Goal: Transaction & Acquisition: Purchase product/service

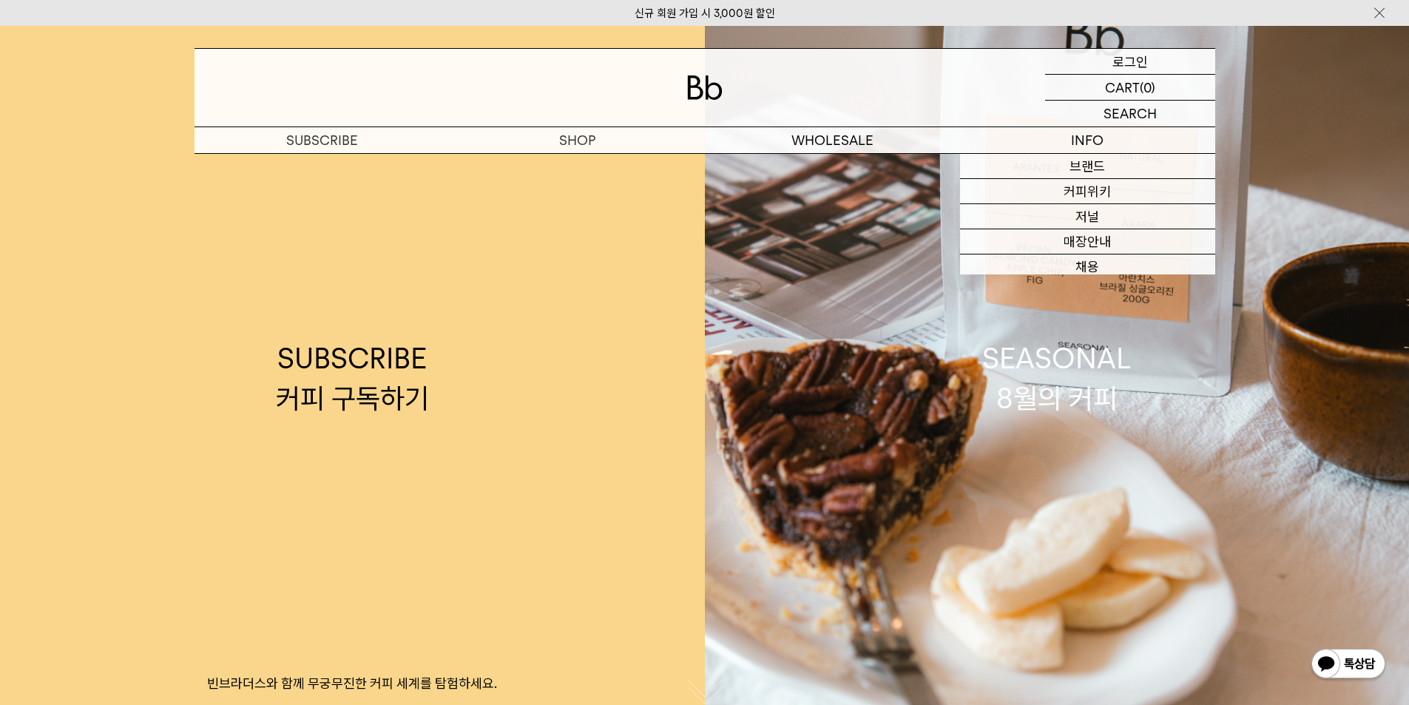
click at [1128, 62] on p "로그인" at bounding box center [1129, 61] width 35 height 25
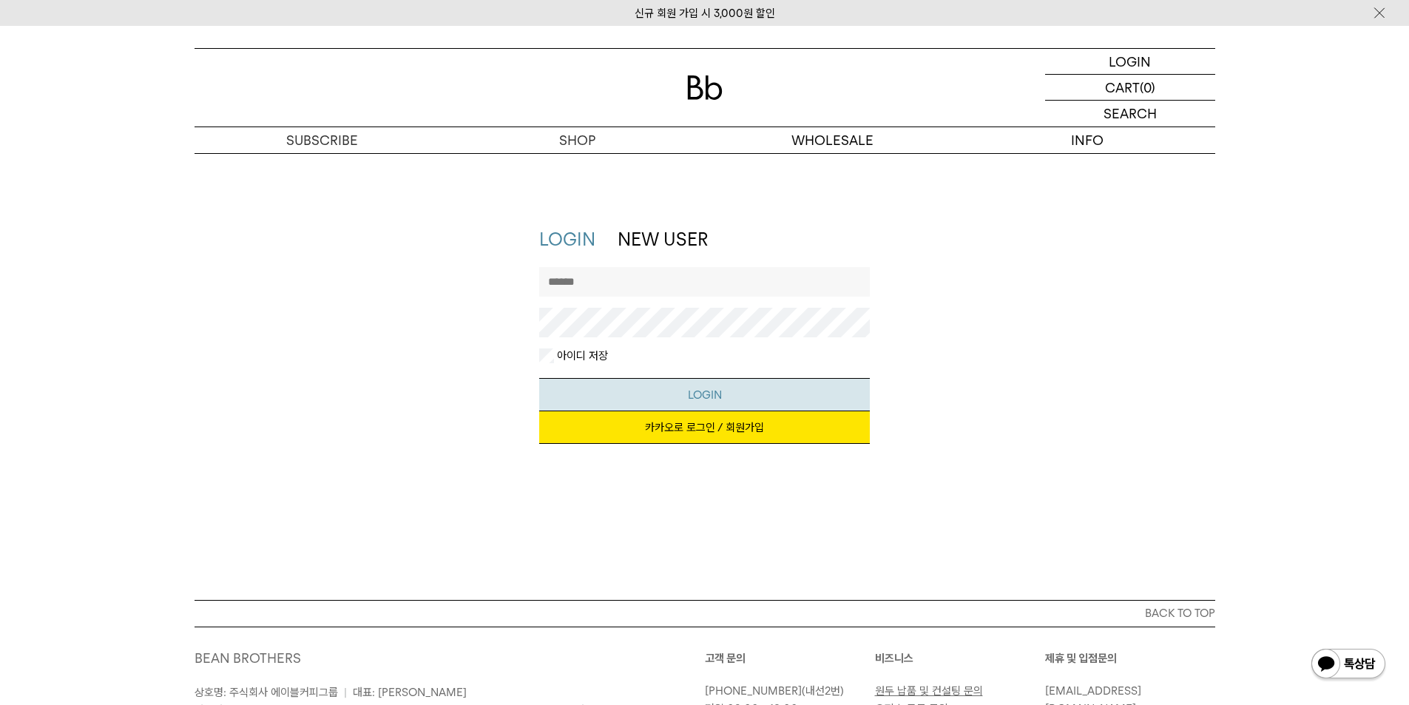
type input "**********"
click at [685, 387] on button "LOGIN" at bounding box center [704, 394] width 331 height 33
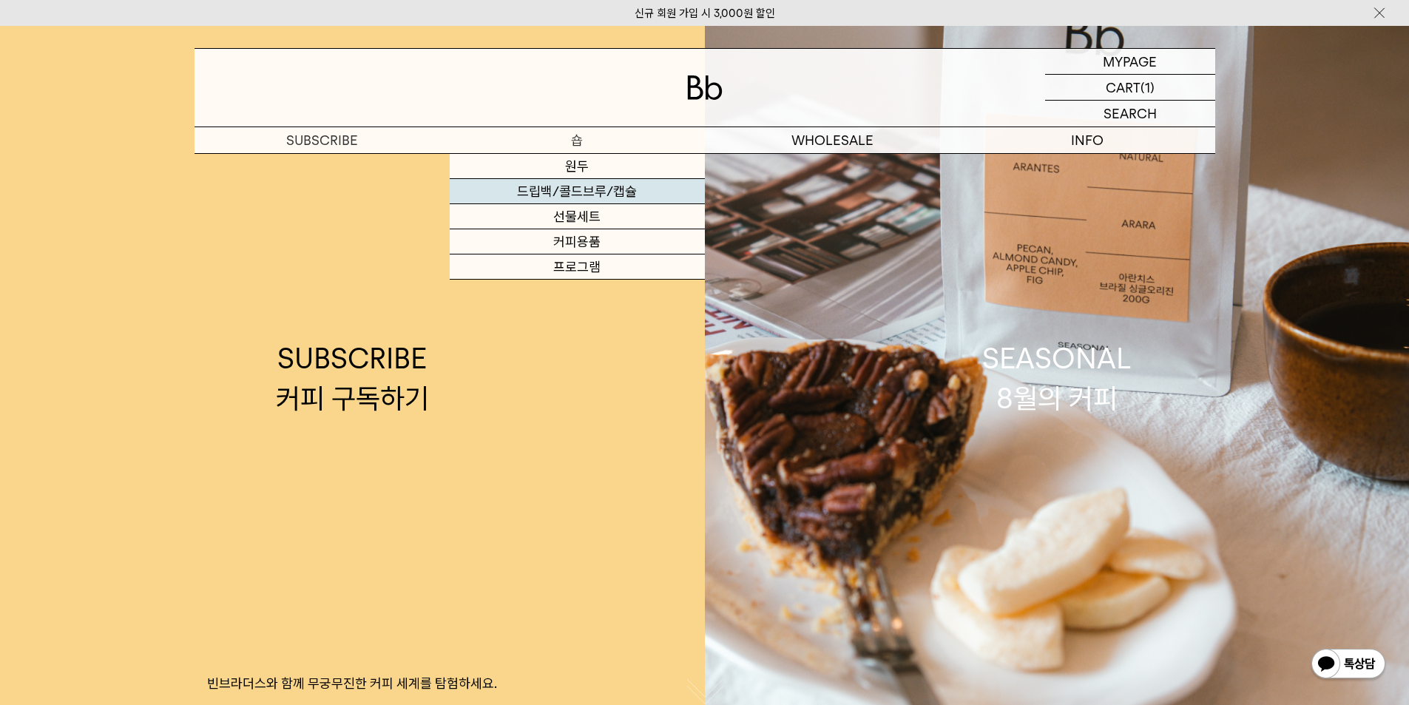
click at [598, 194] on link "드립백/콜드브루/캡슐" at bounding box center [577, 191] width 255 height 25
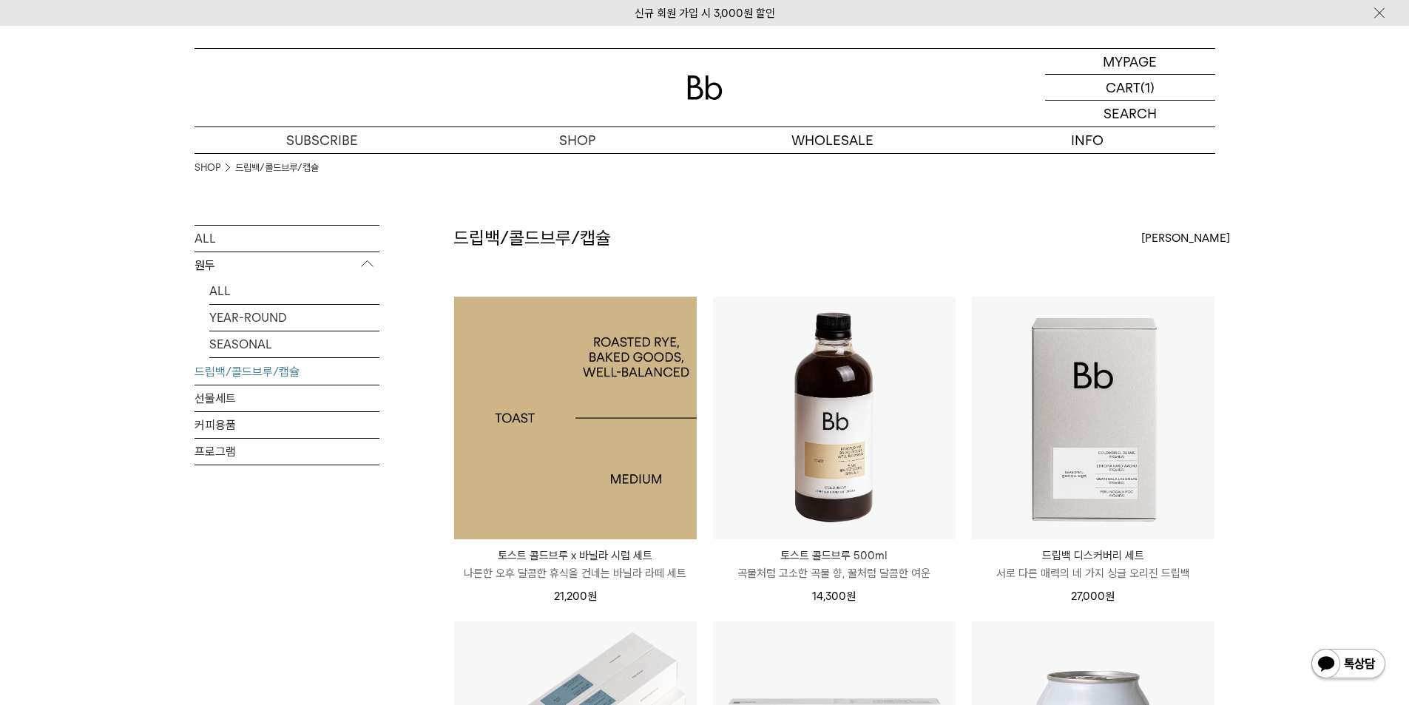
click at [657, 419] on img at bounding box center [575, 418] width 243 height 243
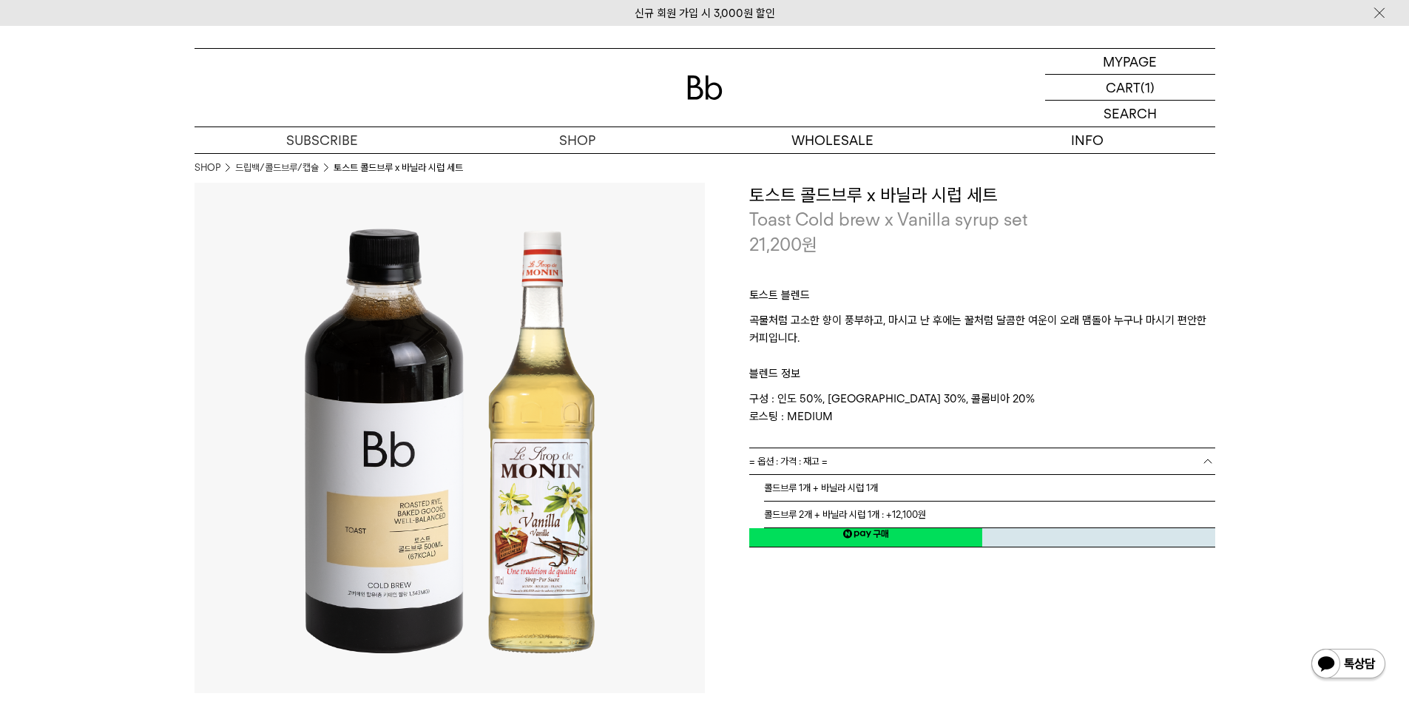
click at [1009, 469] on link "= 옵션 : 가격 : 재고 =" at bounding box center [982, 461] width 466 height 26
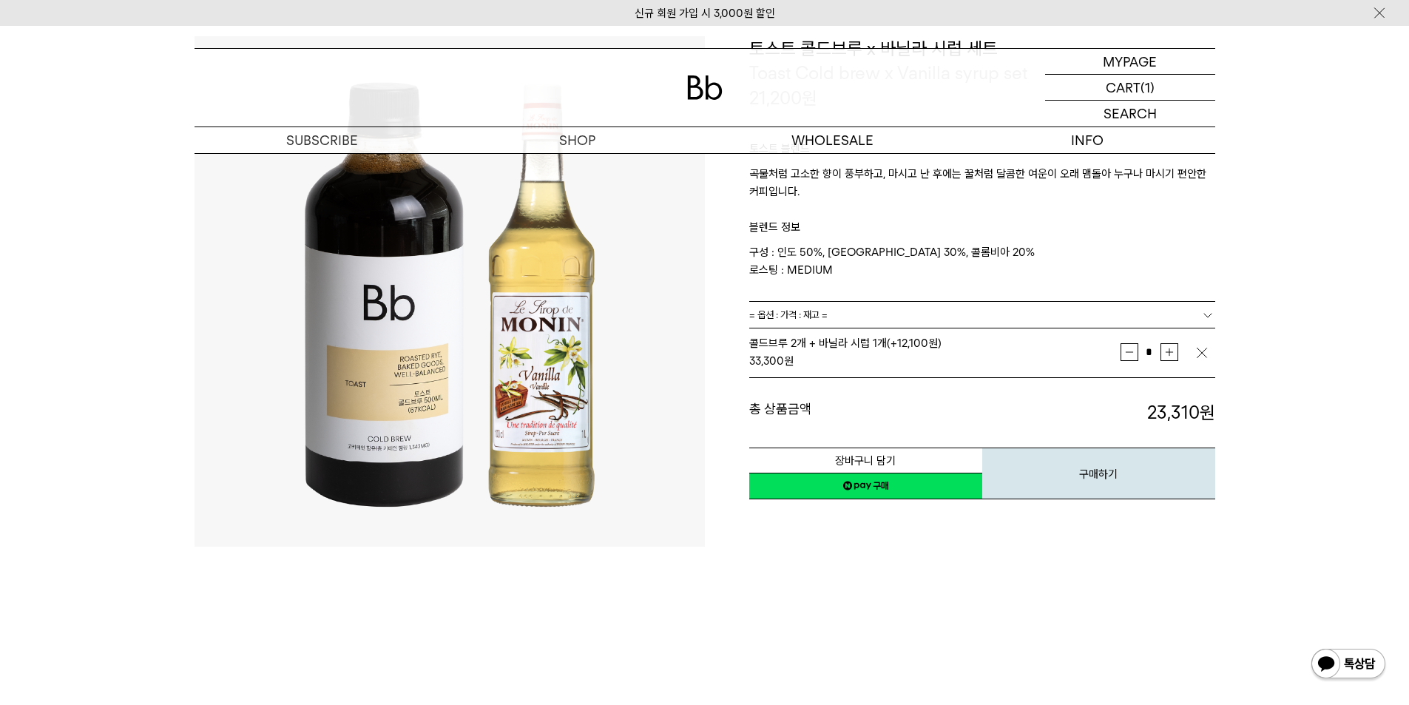
scroll to position [148, 0]
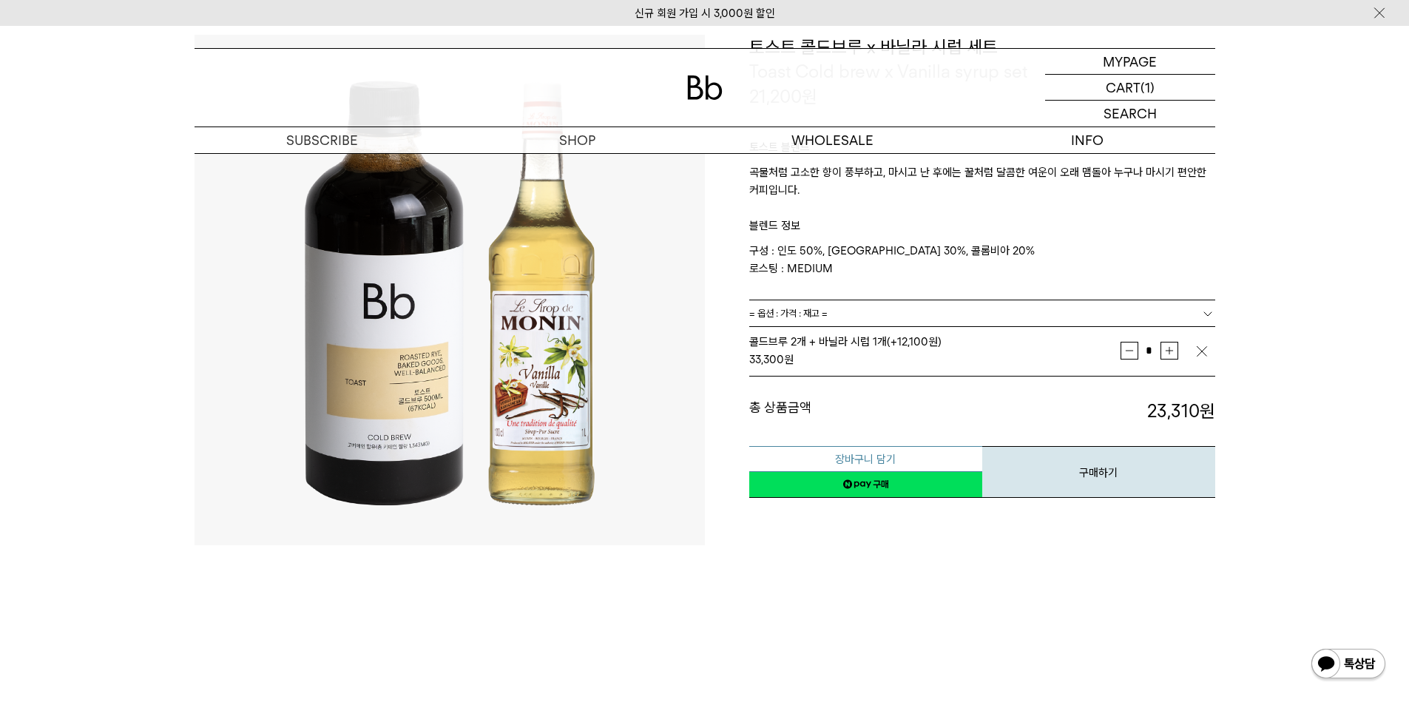
click at [936, 452] on button "장바구니 담기" at bounding box center [865, 459] width 233 height 26
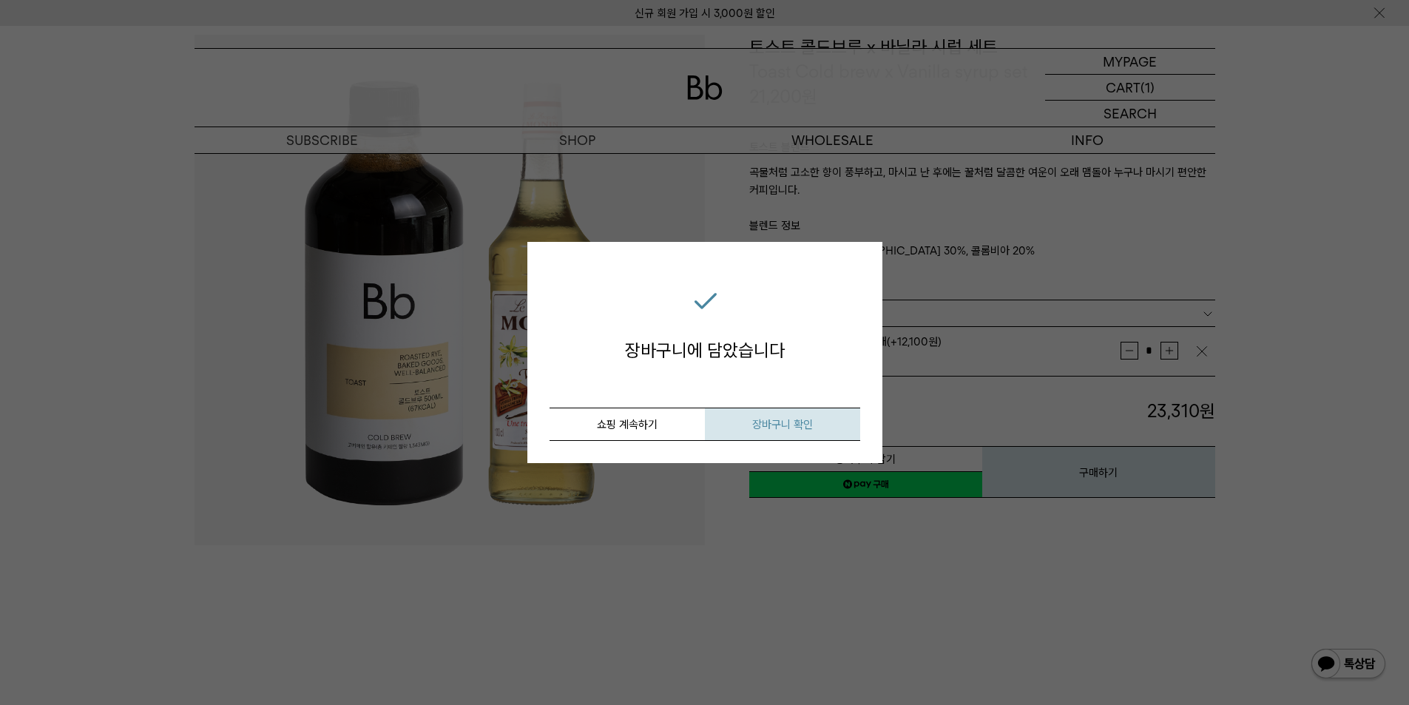
click at [791, 429] on span "장바구니 확인" at bounding box center [782, 424] width 61 height 13
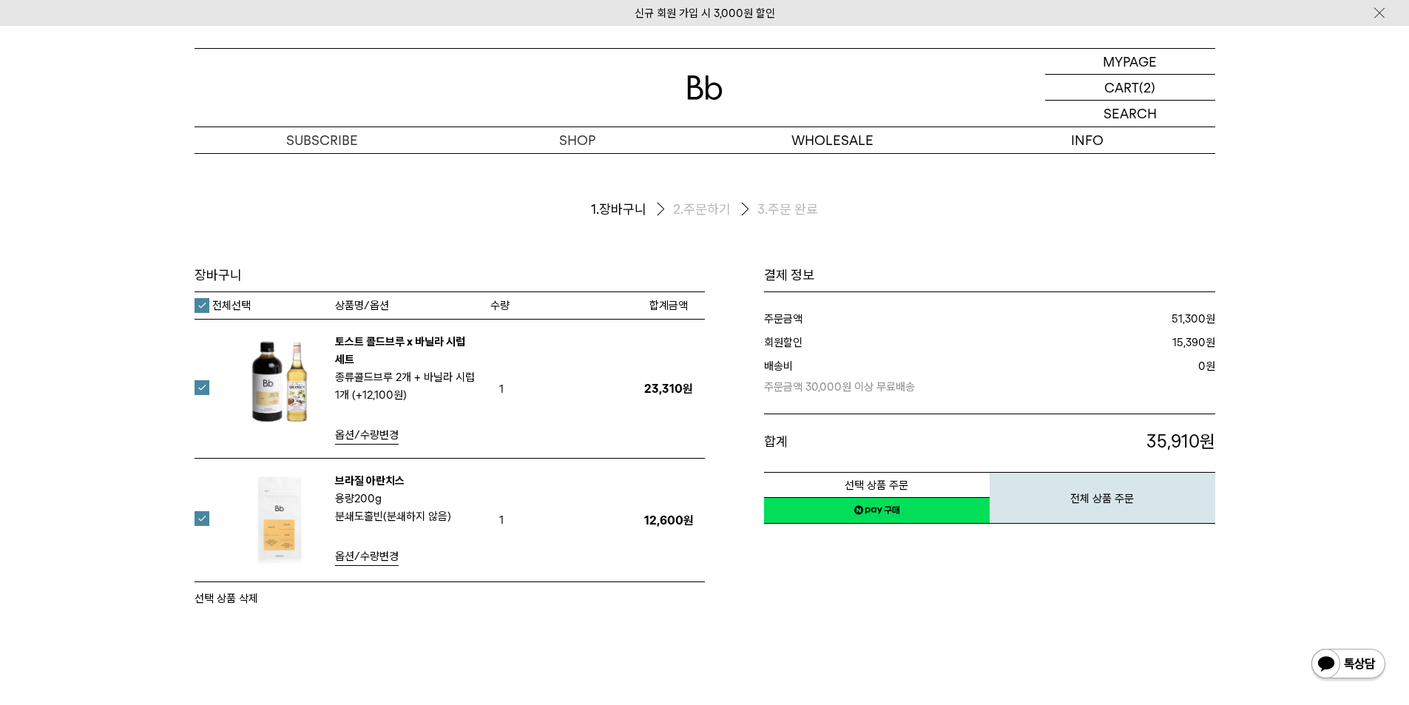
click at [203, 308] on label "전체선택" at bounding box center [222, 305] width 56 height 15
click at [179, 532] on div "장바구니 1. 장바구니 2. 주문하기 3. 주문 완료 장바구니 수량 1" at bounding box center [704, 380] width 1065 height 454
drag, startPoint x: 213, startPoint y: 517, endPoint x: 203, endPoint y: 529, distance: 15.2
click at [211, 517] on div "브라질 아란치스 용량 200g 분쇄도 홀빈(분쇄하지 않음) 옵션/수량변경" at bounding box center [349, 520] width 281 height 96
click at [190, 525] on div "장바구니 1. 장바구니 2. 주문하기 3. 주문 완료 장바구니 수량 1" at bounding box center [704, 380] width 1065 height 454
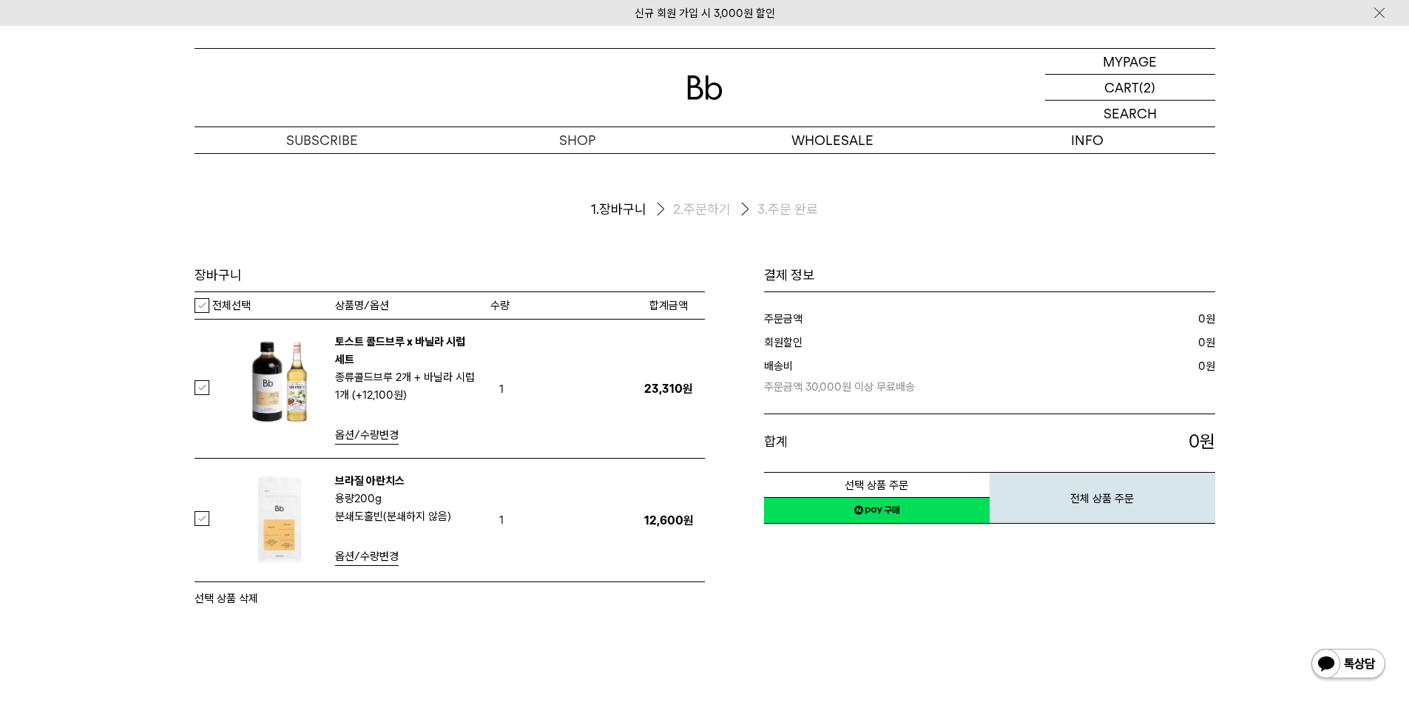
click at [204, 517] on label at bounding box center [210, 518] width 33 height 15
click at [232, 597] on button "선택 상품 삭제" at bounding box center [226, 598] width 64 height 18
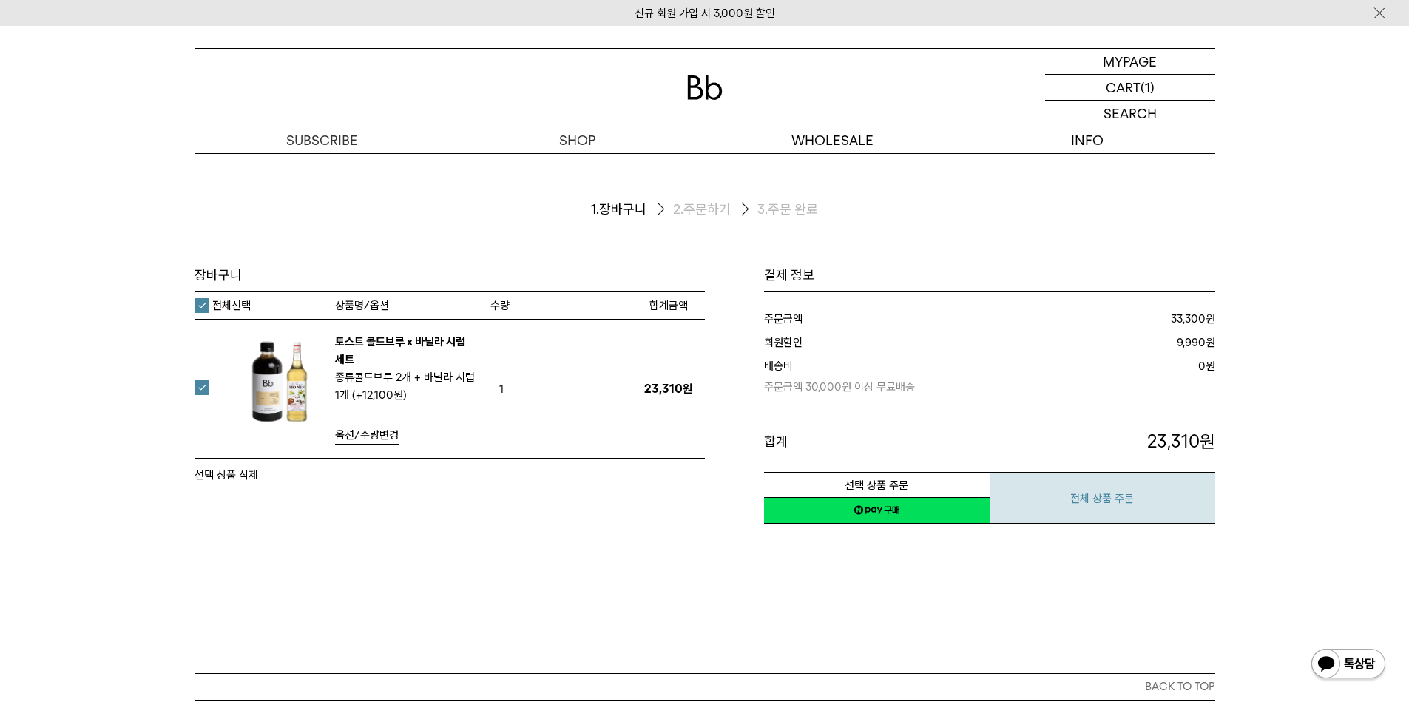
click at [1161, 513] on button "전체 상품 주문" at bounding box center [1102, 498] width 226 height 52
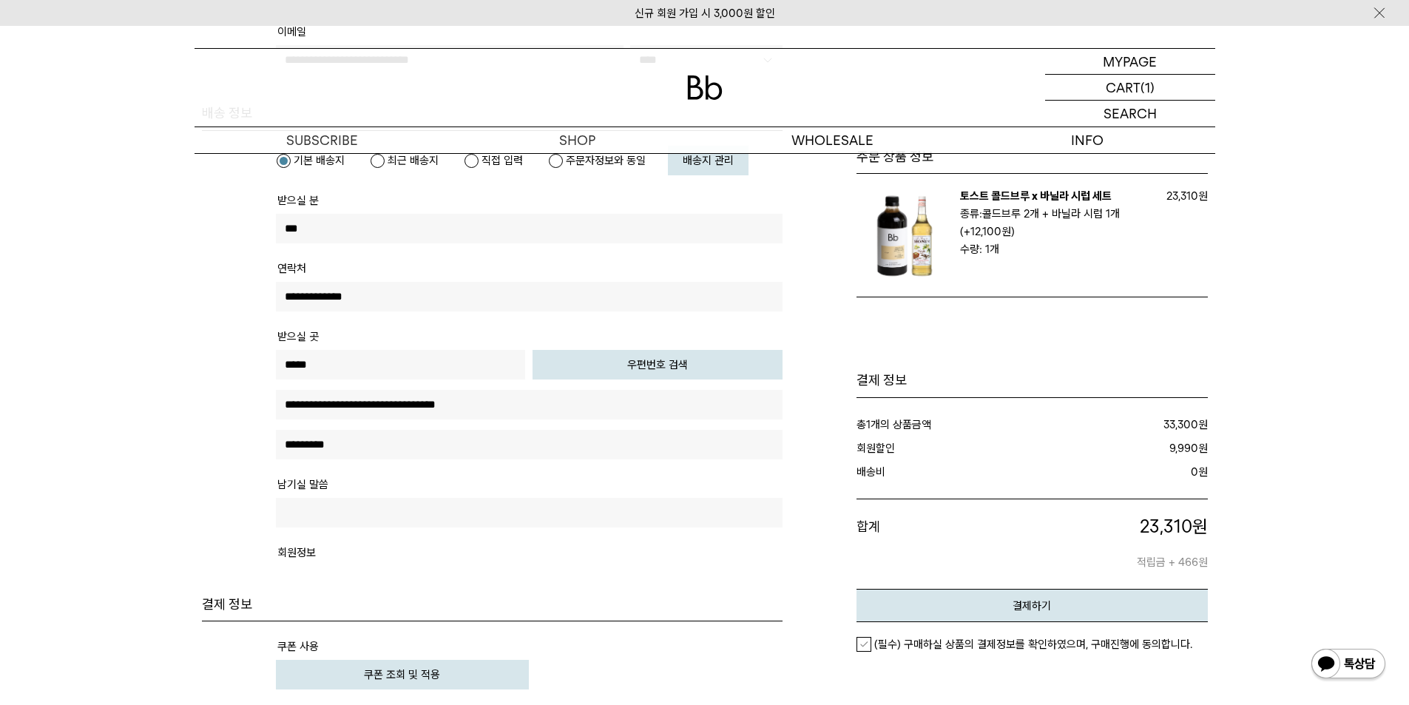
scroll to position [370, 0]
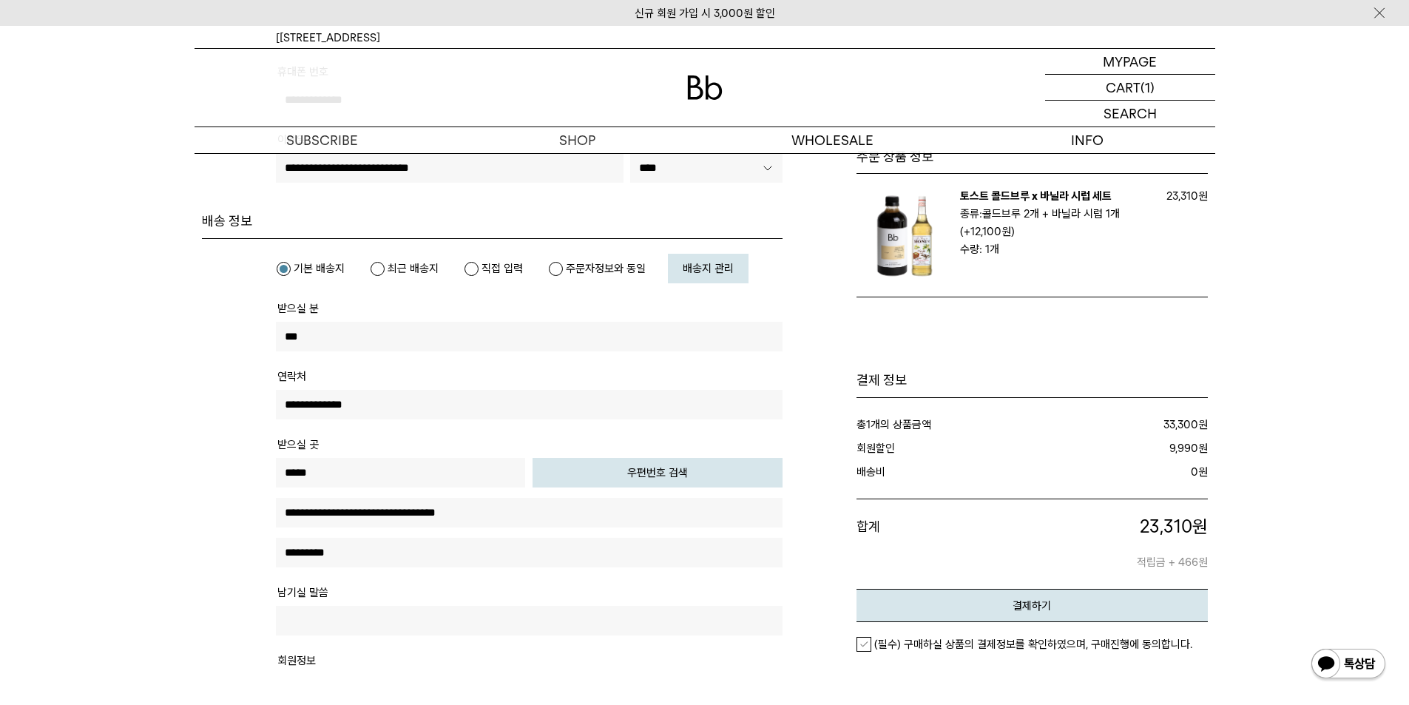
click at [346, 334] on input "***" at bounding box center [529, 337] width 507 height 30
type input "*"
type input "***"
click at [725, 465] on button "우편번호 검색" at bounding box center [657, 473] width 250 height 30
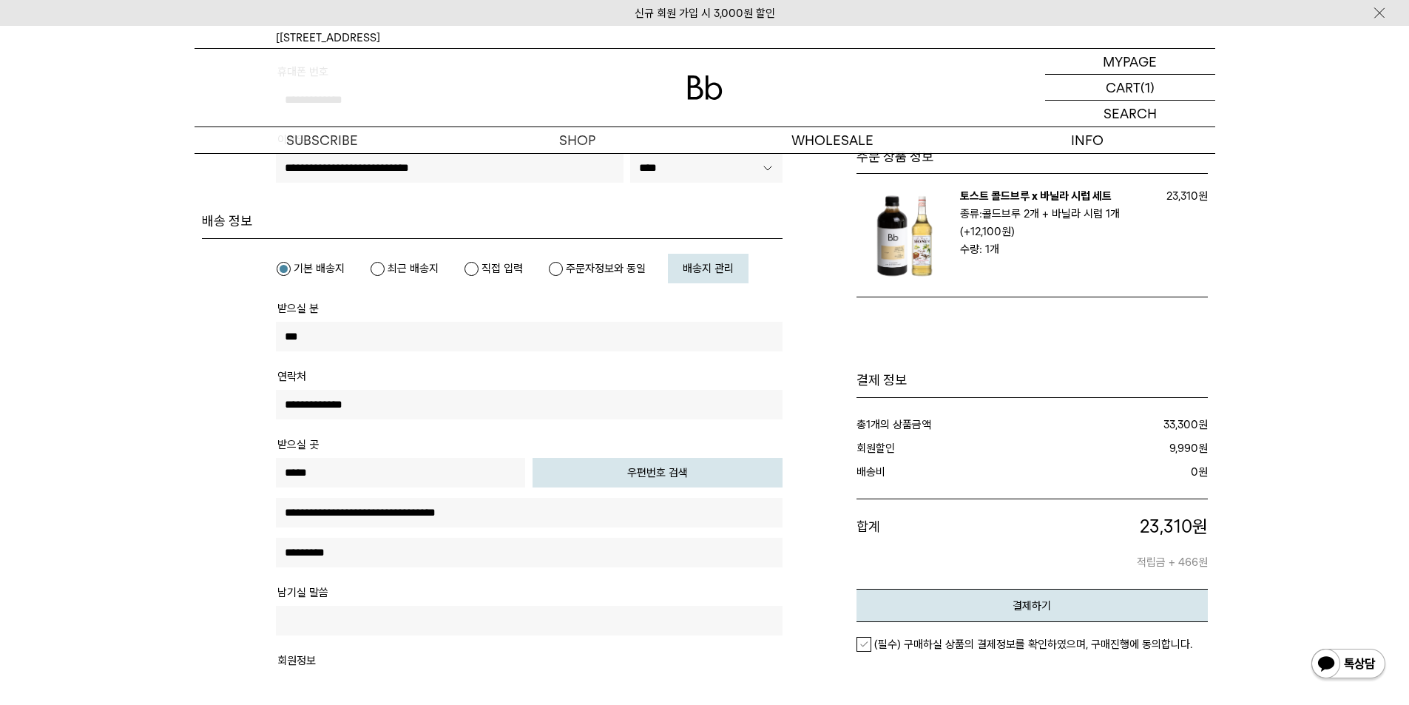
type input "*****"
type input "**********"
click at [525, 541] on input "text" at bounding box center [529, 553] width 507 height 30
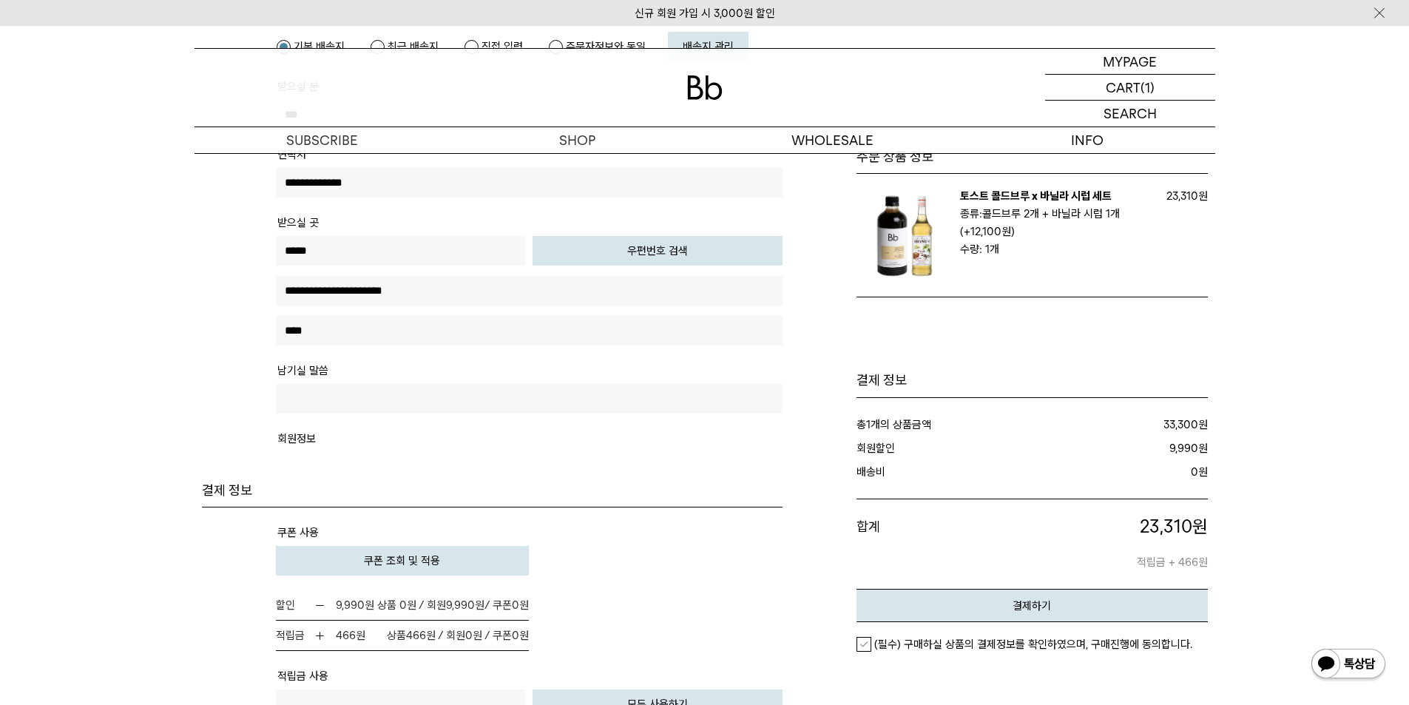
scroll to position [739, 0]
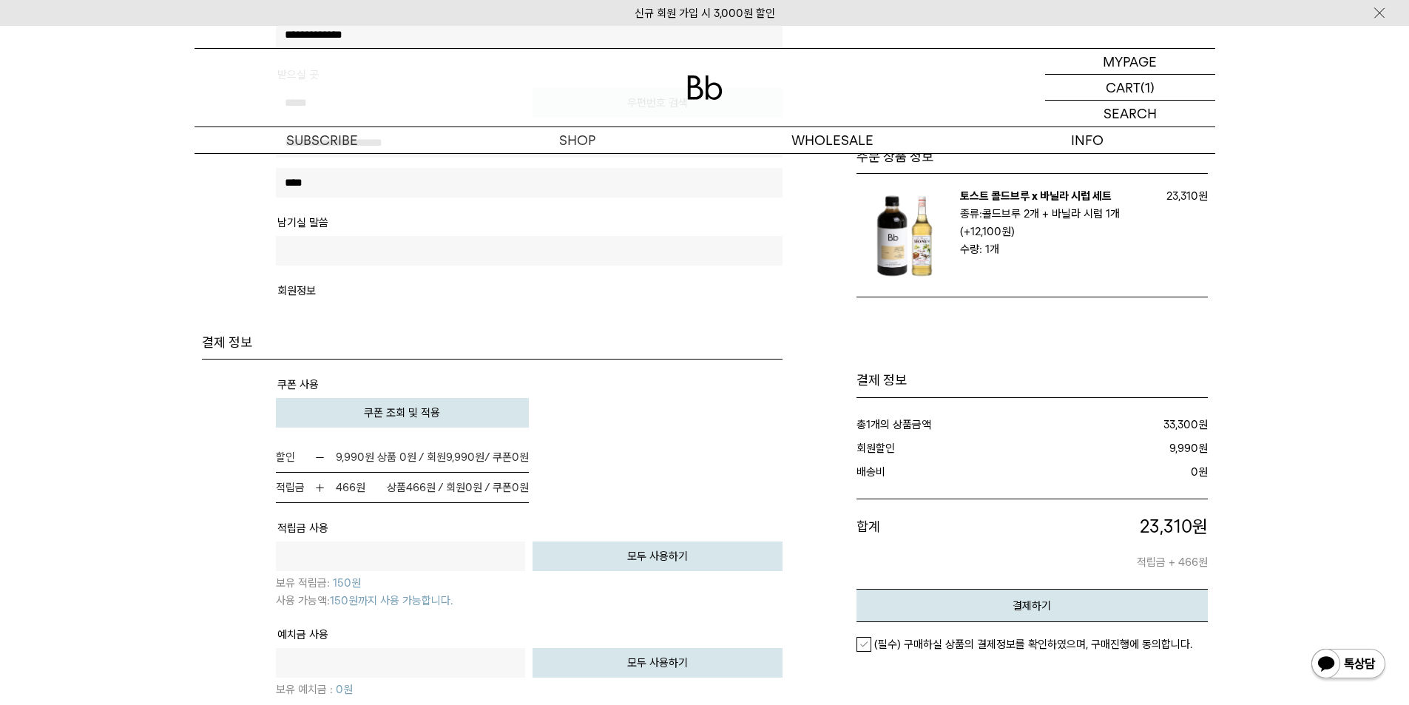
type input "****"
click at [655, 457] on td "할인 9,990 원 9,990원 0 원 0" at bounding box center [529, 472] width 507 height 61
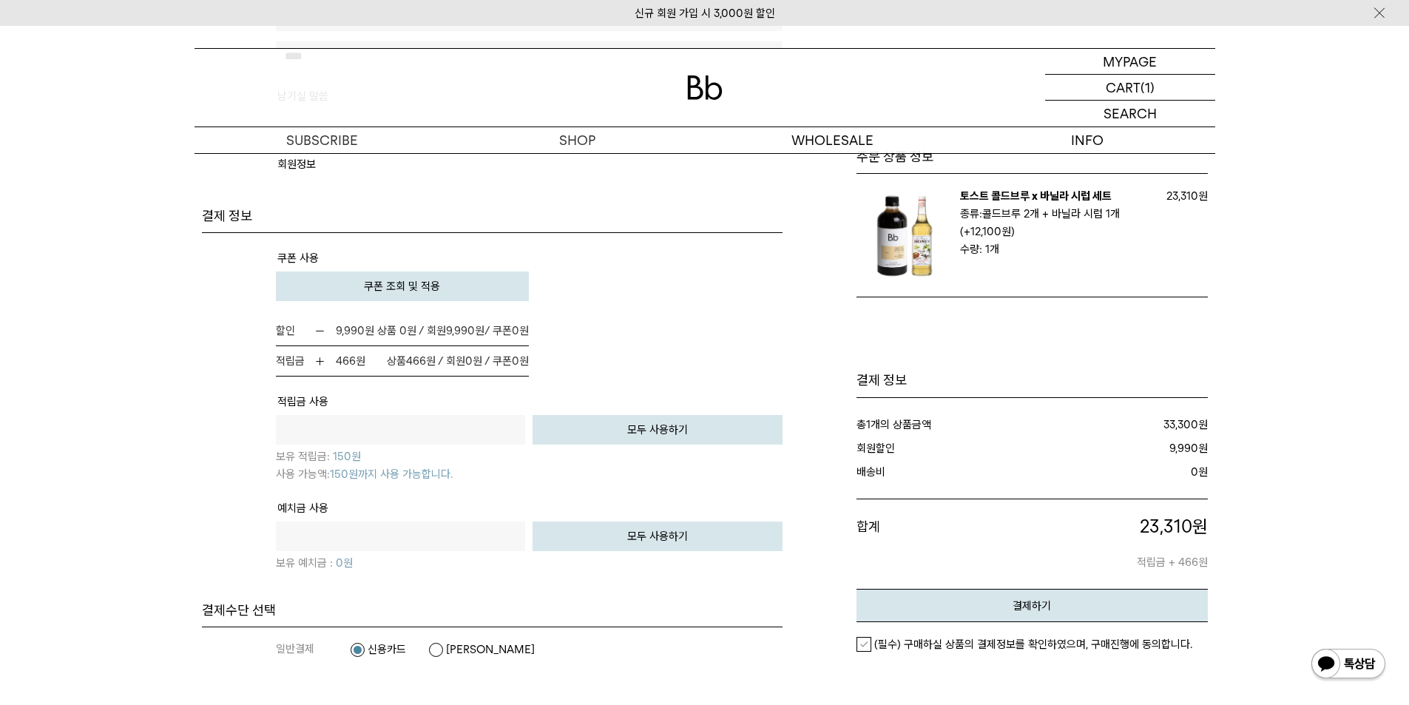
scroll to position [1109, 0]
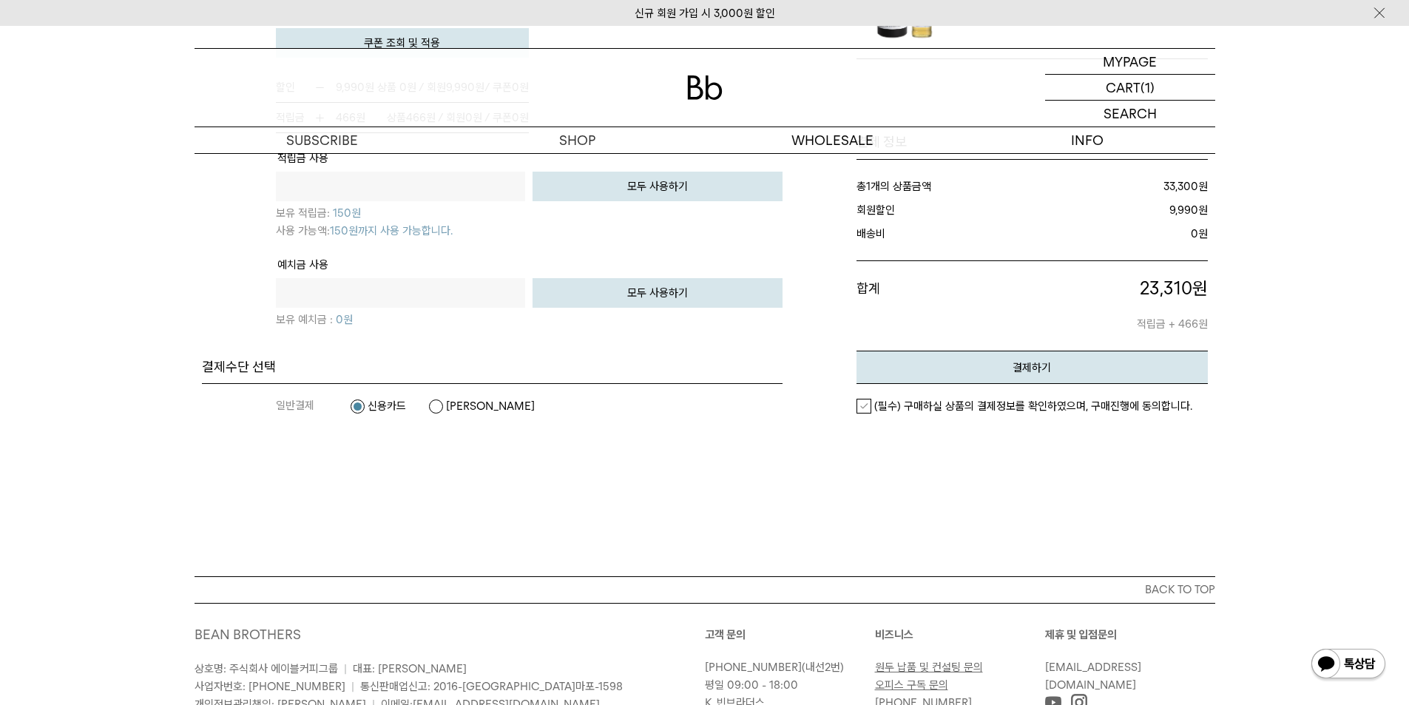
click at [475, 413] on label "카카오페이" at bounding box center [481, 406] width 106 height 15
click at [359, 413] on label "신용카드" at bounding box center [378, 406] width 56 height 15
click at [421, 413] on ul "신용카드 카카오페이" at bounding box center [453, 406] width 207 height 15
click at [453, 413] on label "카카오페이" at bounding box center [481, 406] width 106 height 15
drag, startPoint x: 861, startPoint y: 427, endPoint x: 904, endPoint y: 414, distance: 44.0
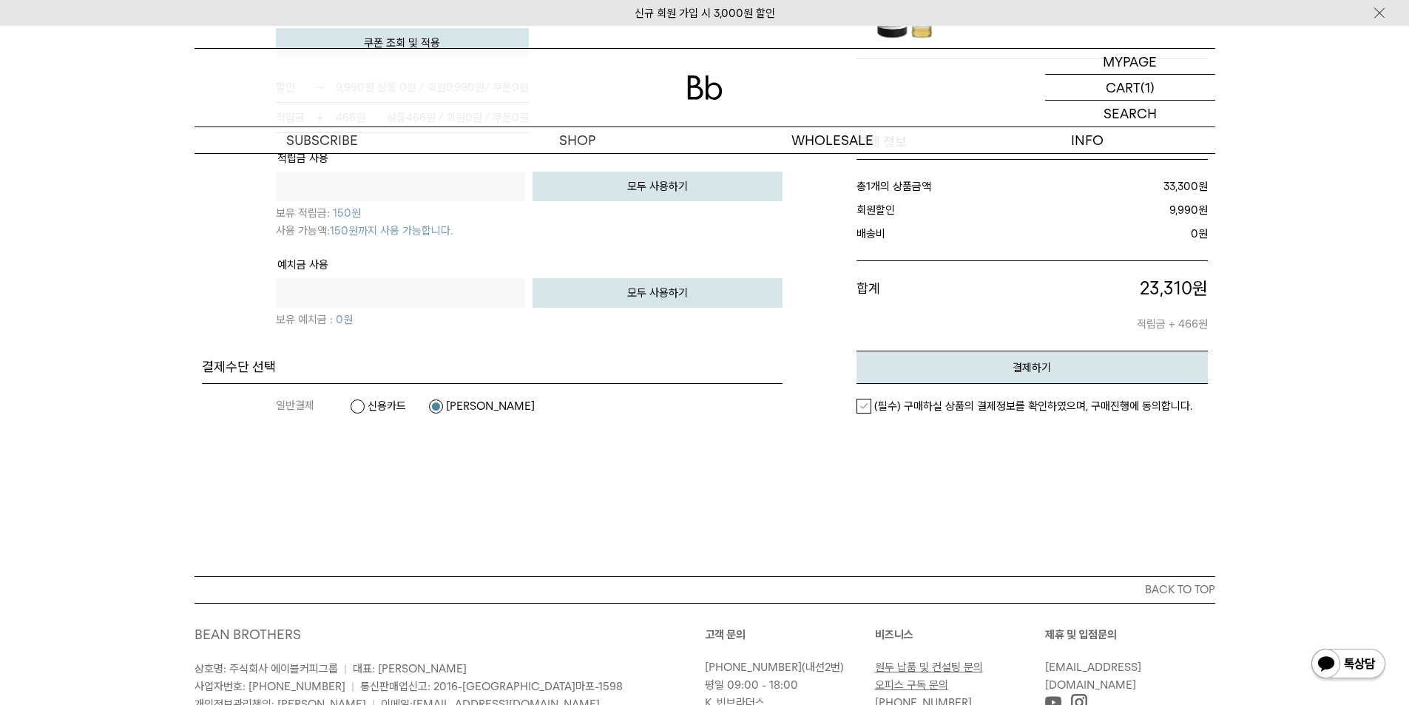
click at [862, 413] on label "(필수) 구매하실 상품의 결제정보를 확인하였으며, 구매진행에 동의합니다." at bounding box center [1024, 406] width 336 height 15
click at [964, 407] on div "(필수) 구매하실 상품의 결제정보를 확인하였으며, 구매진행에 동의합니다." at bounding box center [1031, 406] width 351 height 44
click at [967, 384] on button "결제하기" at bounding box center [1031, 366] width 351 height 33
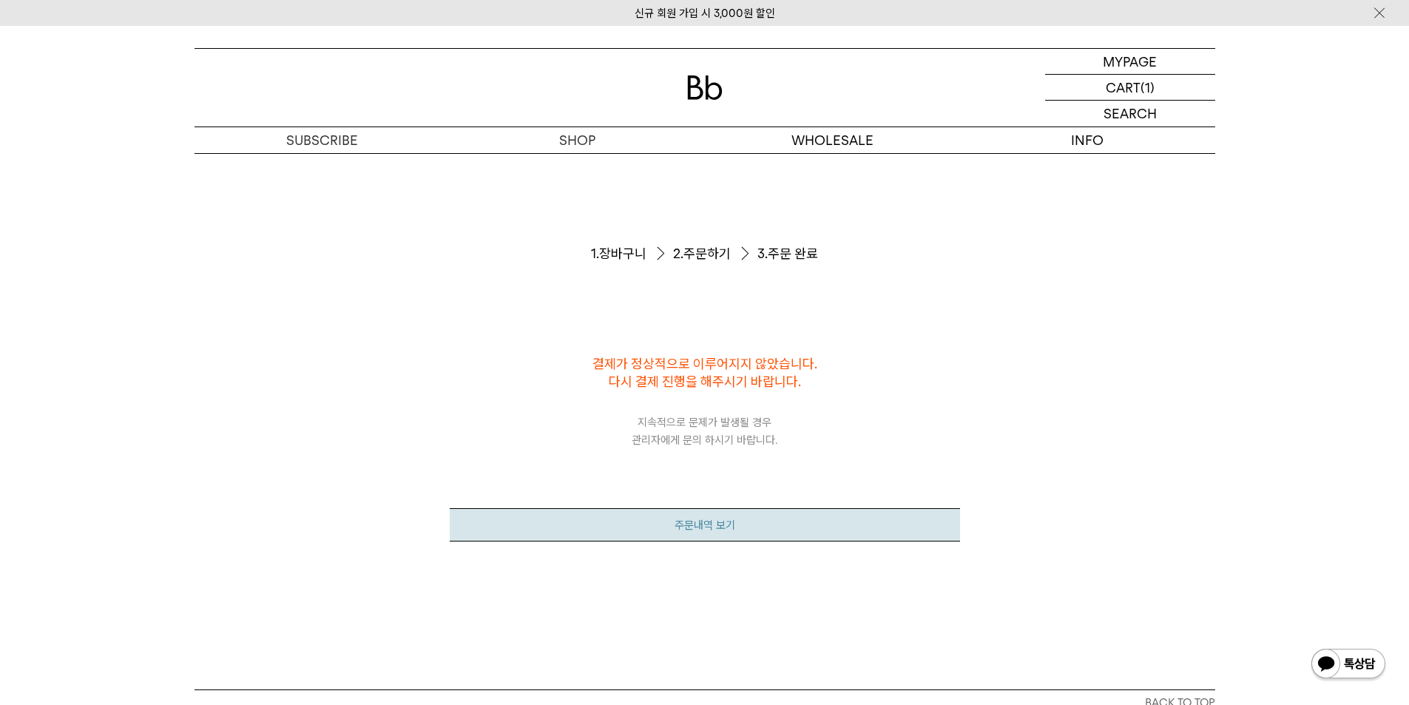
click at [792, 509] on link "주문내역 보기" at bounding box center [705, 524] width 510 height 33
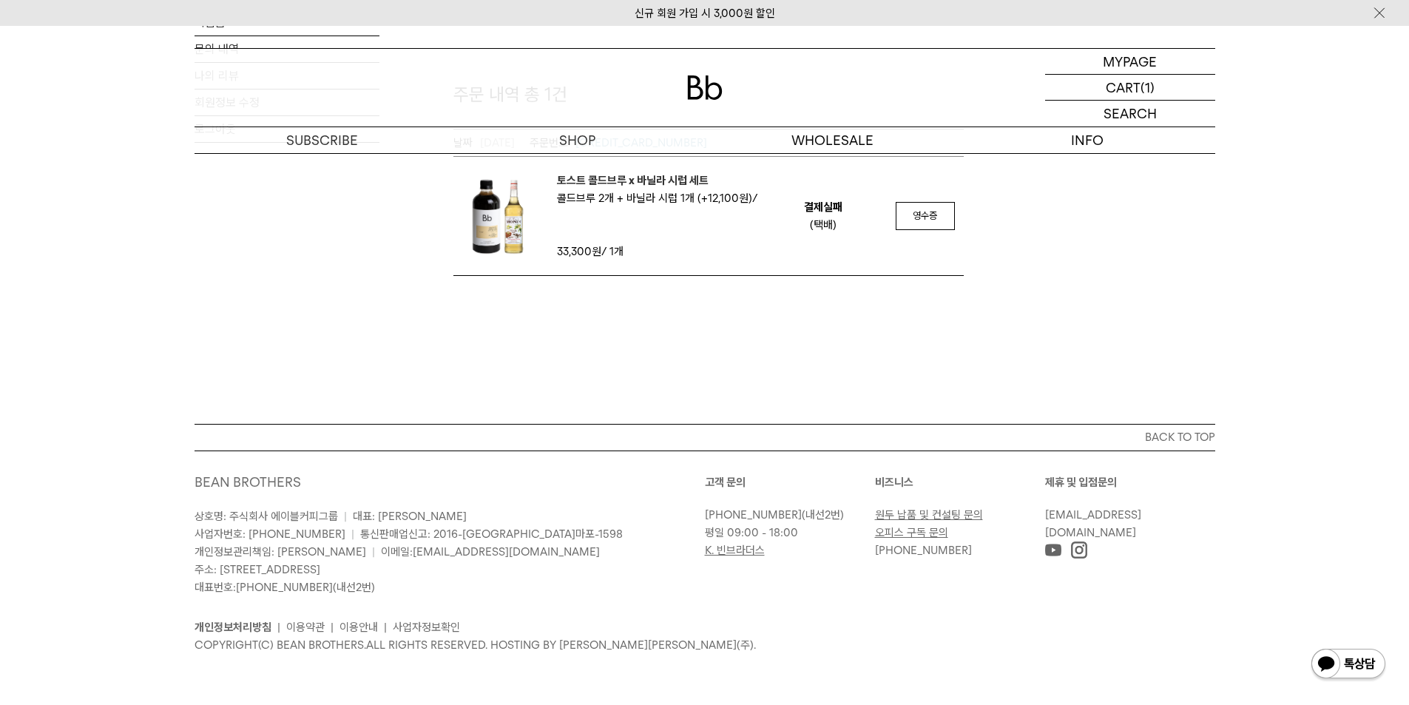
scroll to position [308, 0]
click at [1000, 334] on div "MY PAGE MY PAGE 주문/배송 조회 구독 관리 주문/배송 조회 쿠폰 적립금 문의 내역 나의 리뷰 회원정보 수정 로그아웃 주문/배송조회…" at bounding box center [704, 70] width 1409 height 705
